Goal: Information Seeking & Learning: Learn about a topic

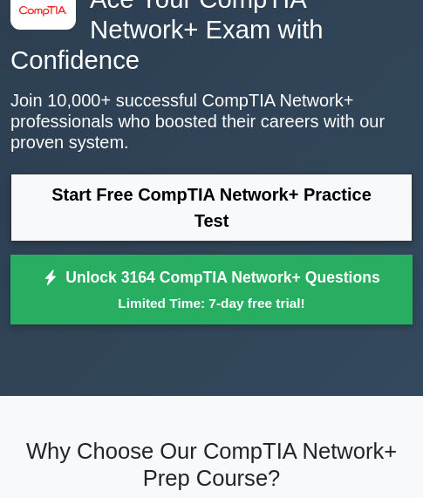
scroll to position [105, 0]
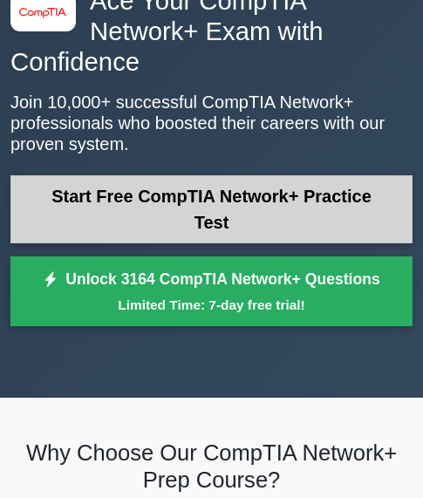
click at [205, 175] on link "Start Free CompTIA Network+ Practice Test" at bounding box center [211, 209] width 402 height 68
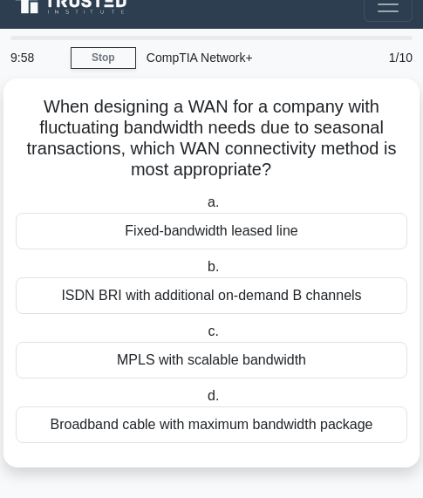
scroll to position [22, 0]
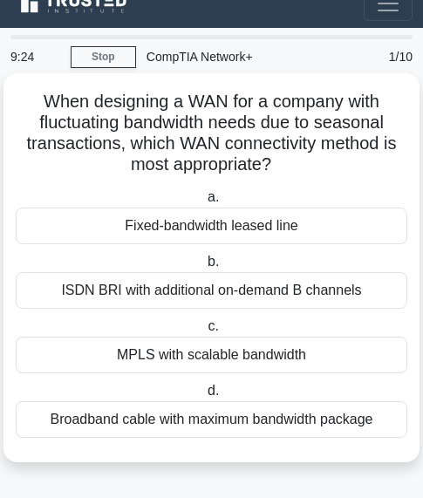
click at [341, 176] on div "When designing a WAN for a company with fluctuating bandwidth needs due to seas…" at bounding box center [211, 267] width 402 height 375
click at [241, 227] on div "Fixed-bandwidth leased line" at bounding box center [212, 226] width 392 height 37
click at [204, 203] on input "a. Fixed-bandwidth leased line" at bounding box center [204, 197] width 0 height 11
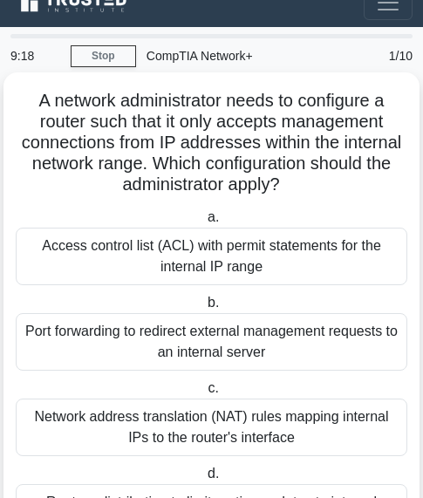
scroll to position [0, 0]
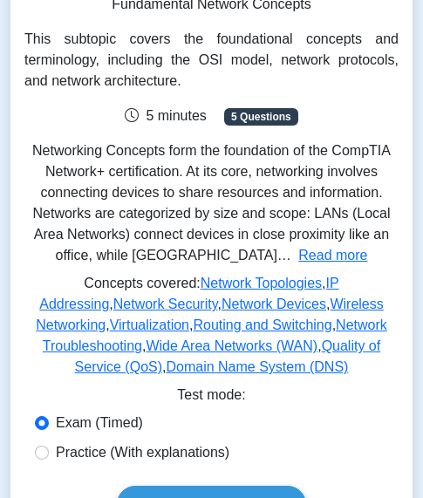
scroll to position [209, 0]
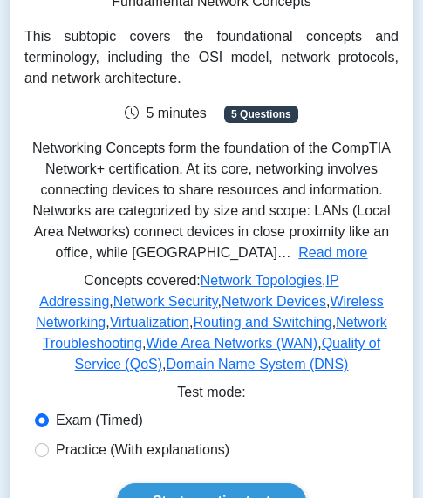
click at [248, 127] on div "Networking Concepts Fundamental Network Concepts This subtopic covers the found…" at bounding box center [211, 168] width 374 height 428
click at [174, 117] on span "5 minutes" at bounding box center [165, 113] width 81 height 15
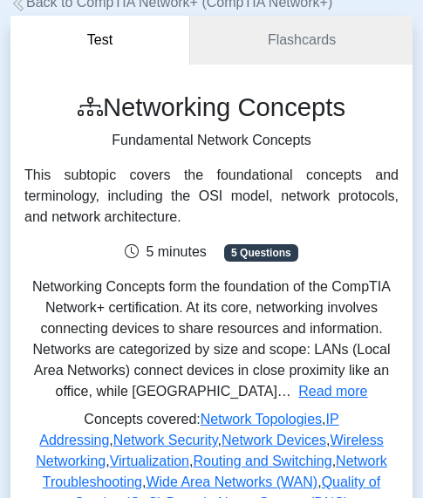
scroll to position [0, 0]
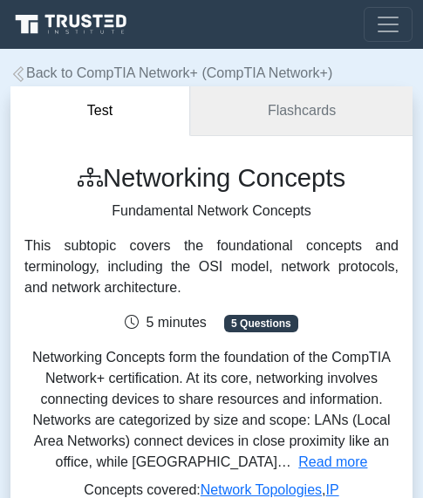
click at [287, 117] on link "Flashcards" at bounding box center [301, 111] width 222 height 50
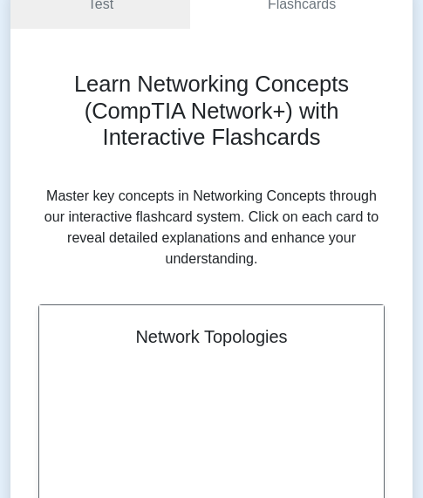
scroll to position [105, 0]
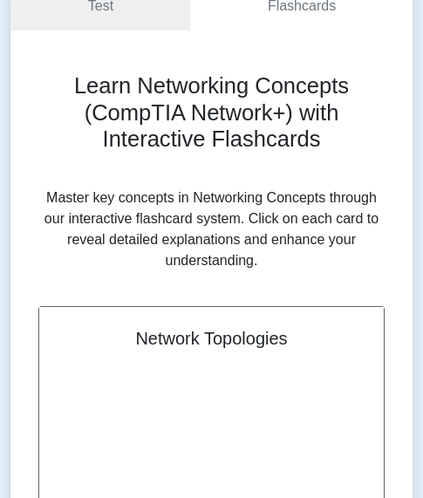
click at [366, 135] on h2 "Learn Networking Concepts (CompTIA Network+) with Interactive Flashcards" at bounding box center [211, 112] width 346 height 80
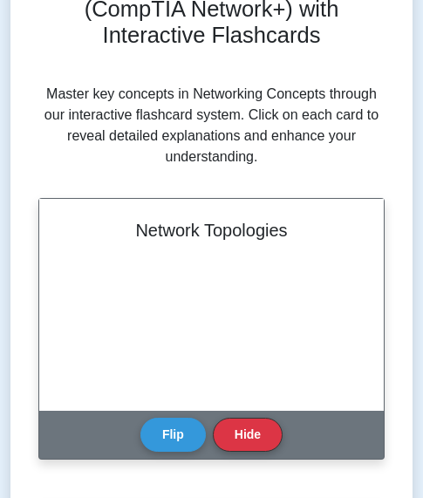
scroll to position [209, 0]
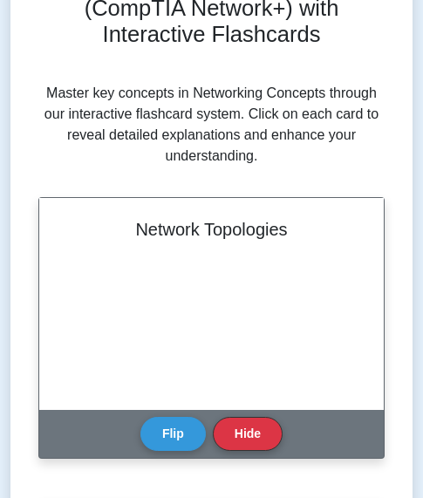
click at [224, 244] on div "Network Topologies" at bounding box center [211, 304] width 345 height 212
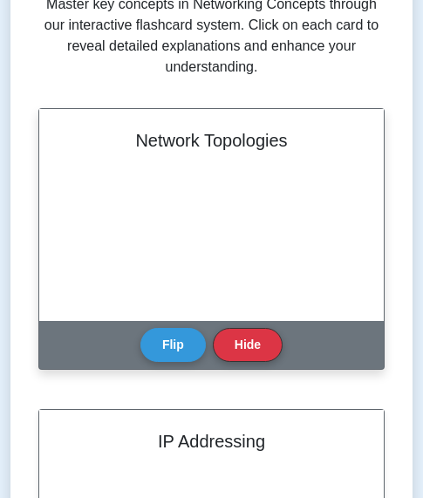
scroll to position [384, 0]
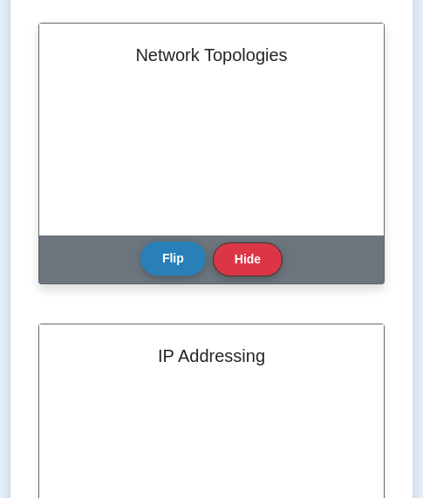
click at [173, 269] on button "Flip" at bounding box center [172, 259] width 65 height 34
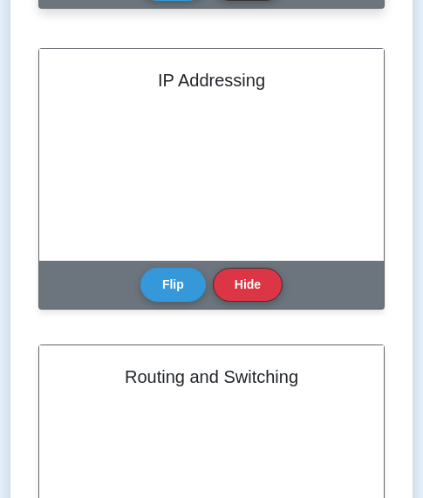
scroll to position [663, 0]
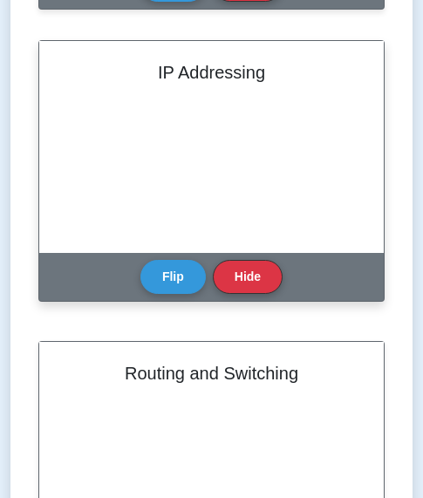
click at [186, 170] on div "IP Addressing" at bounding box center [211, 147] width 345 height 212
click at [173, 271] on button "Flip" at bounding box center [172, 276] width 65 height 34
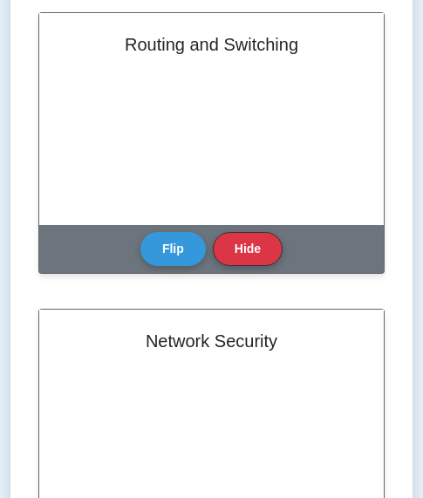
scroll to position [1012, 0]
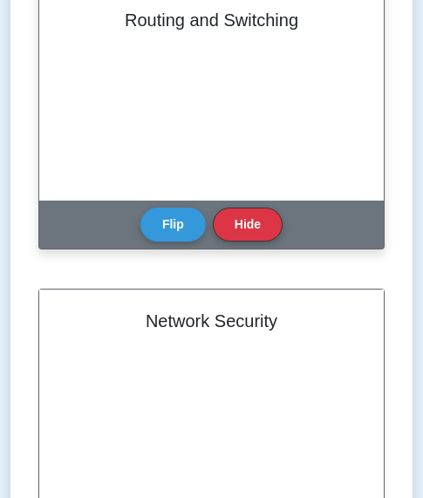
click at [256, 102] on div "Routing and Switching" at bounding box center [211, 95] width 345 height 212
click at [181, 228] on button "Flip" at bounding box center [172, 224] width 65 height 34
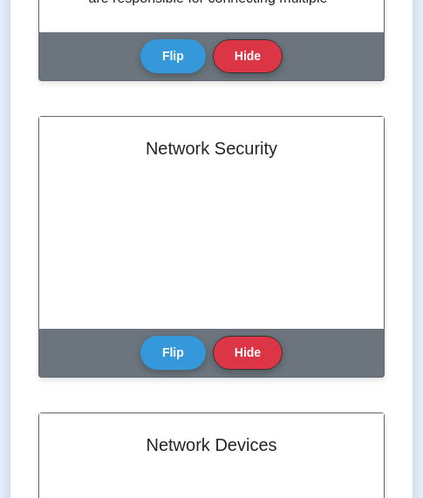
scroll to position [1187, 0]
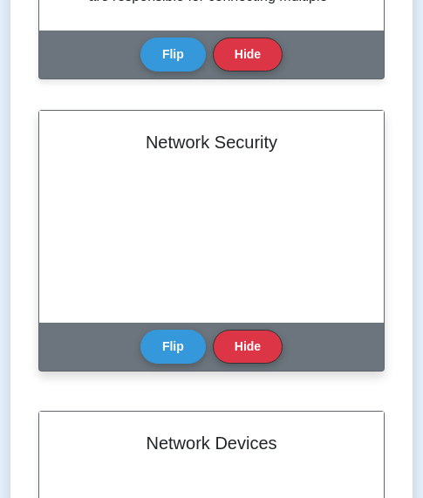
click at [205, 194] on div "Network Security" at bounding box center [211, 217] width 345 height 212
click at [202, 265] on div "Network Security" at bounding box center [211, 217] width 345 height 212
click at [185, 346] on button "Flip" at bounding box center [172, 346] width 65 height 34
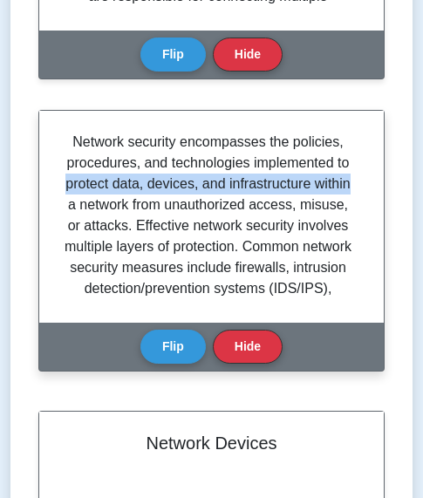
drag, startPoint x: 355, startPoint y: 160, endPoint x: 363, endPoint y: 190, distance: 31.5
click at [363, 190] on div "Network security encompasses the policies, procedures, and technologies impleme…" at bounding box center [211, 217] width 345 height 212
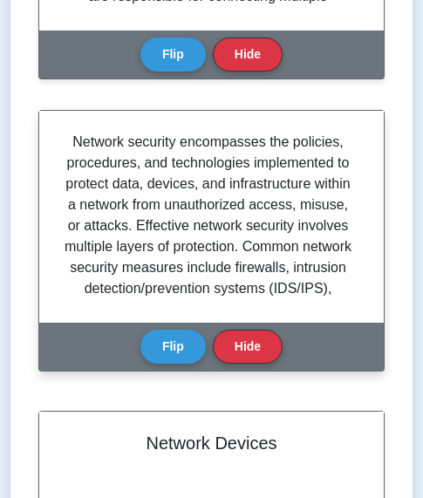
click at [354, 200] on div "Network security encompasses the policies, procedures, and technologies impleme…" at bounding box center [211, 217] width 303 height 170
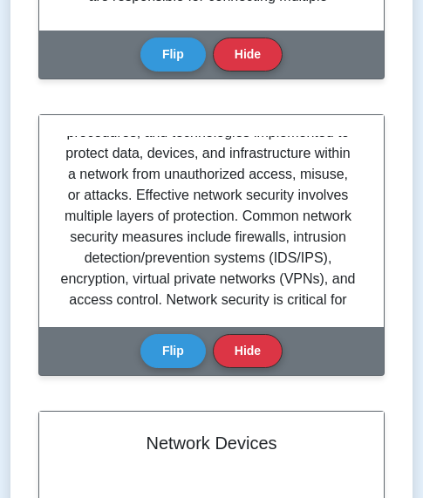
scroll to position [70, 0]
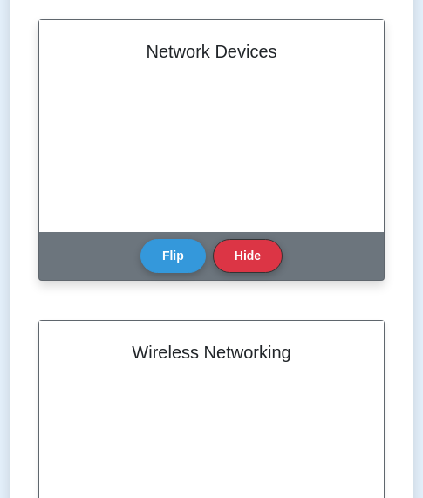
scroll to position [1571, 0]
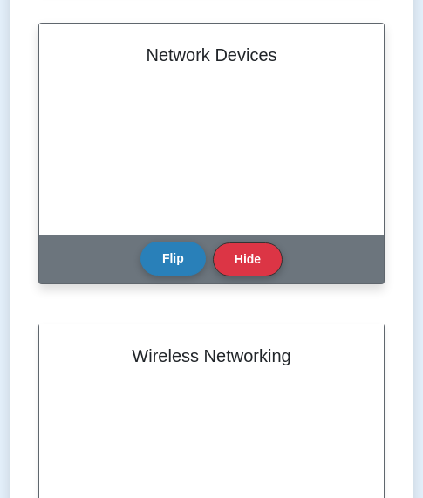
click at [181, 266] on button "Flip" at bounding box center [172, 259] width 65 height 34
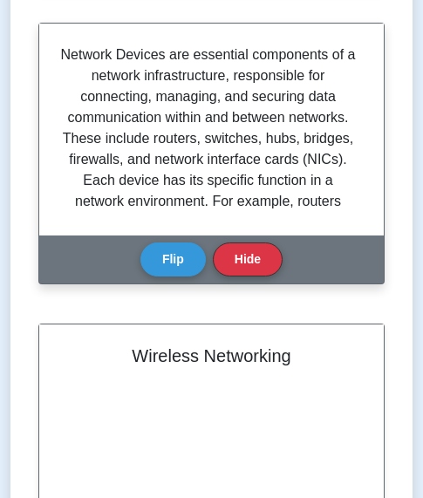
scroll to position [1536, 0]
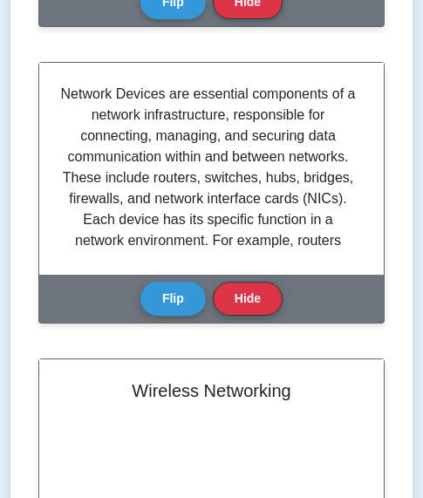
click at [404, 68] on div "Learn Networking Concepts (CompTIA Network+) with Interactive Flashcards Master…" at bounding box center [211, 383] width 402 height 3567
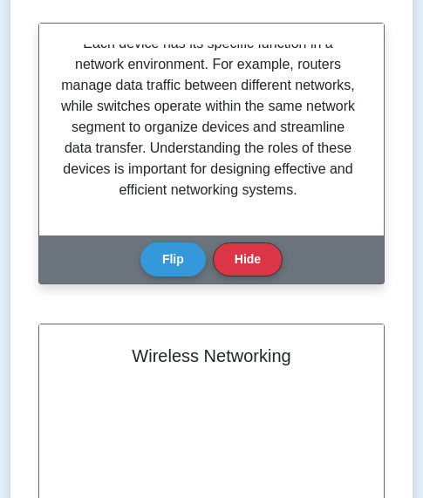
scroll to position [140, 0]
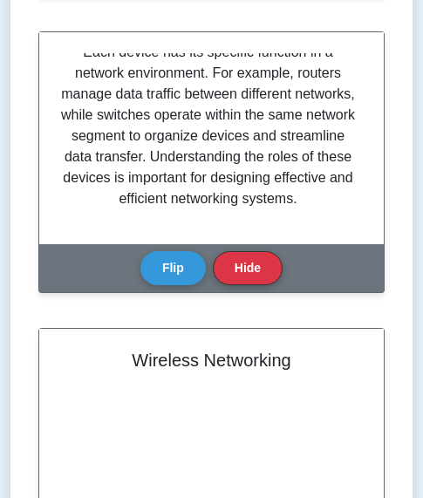
click at [414, 94] on div "Test Flashcards Learn Networking Concepts (CompTIA Network+) with Interactive F…" at bounding box center [211, 345] width 423 height 3665
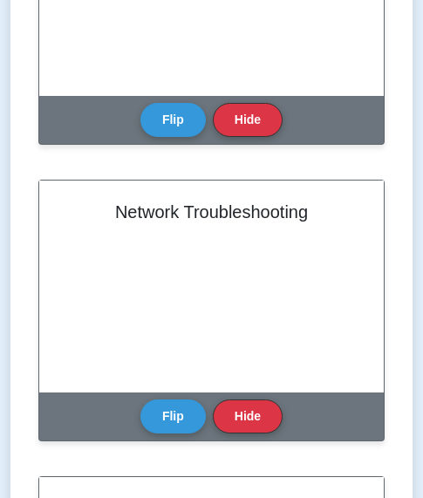
scroll to position [2094, 0]
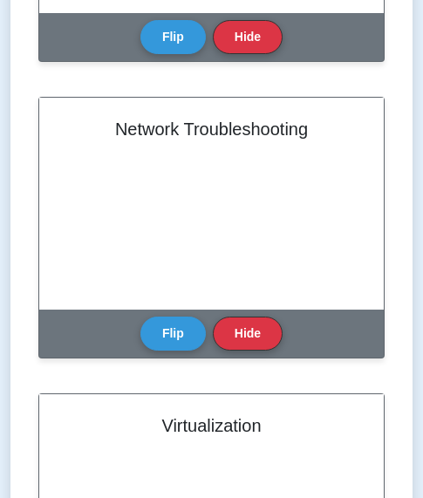
click at [222, 209] on div "Network Troubleshooting" at bounding box center [211, 204] width 345 height 212
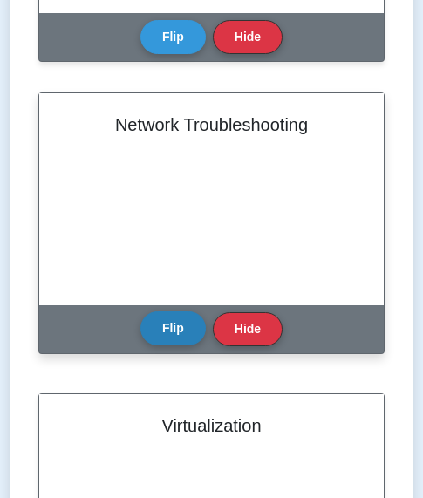
click at [173, 329] on button "Flip" at bounding box center [172, 328] width 65 height 34
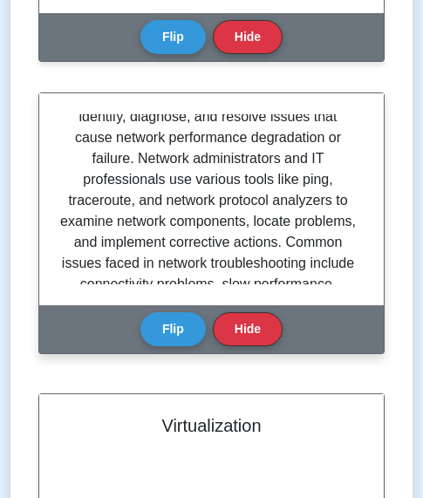
scroll to position [75, 0]
